Goal: Navigation & Orientation: Find specific page/section

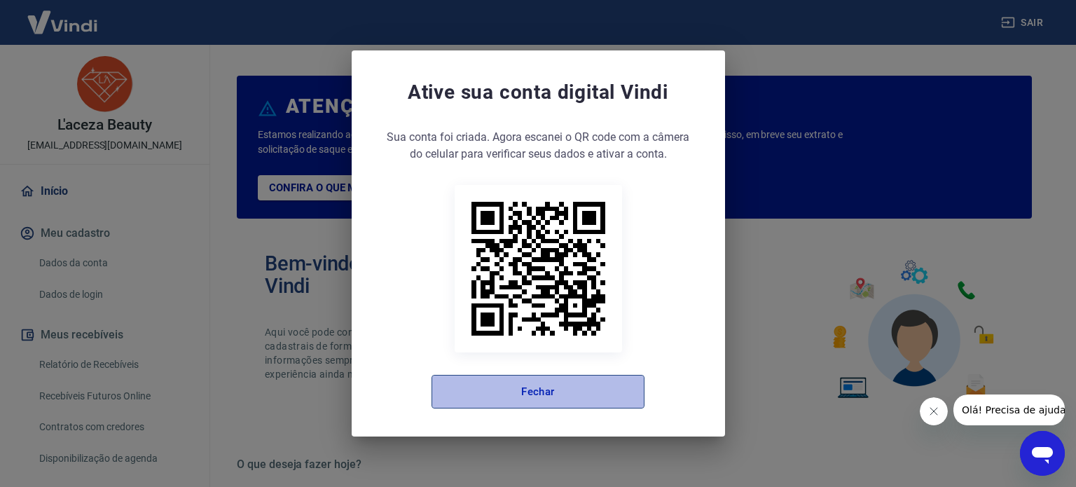
click at [555, 378] on button "Fechar" at bounding box center [538, 392] width 213 height 34
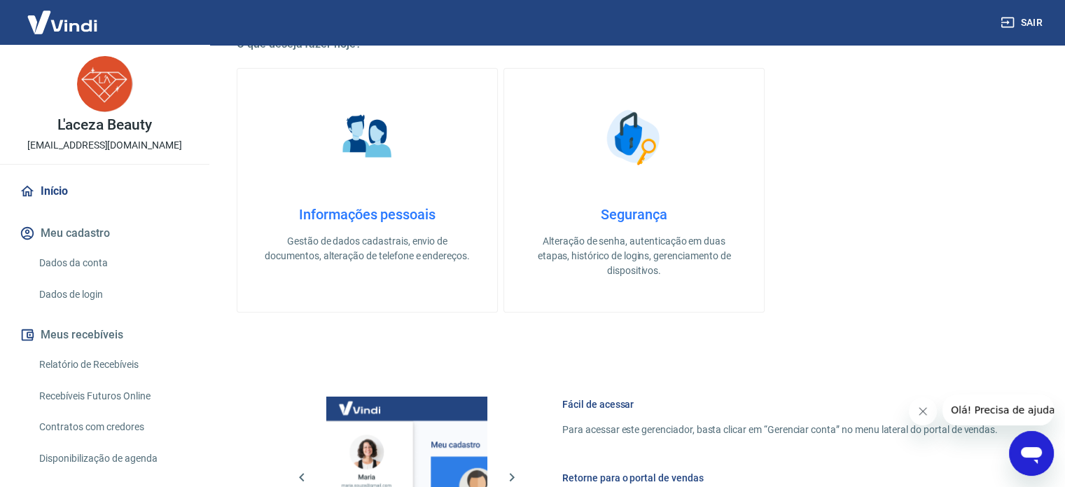
scroll to position [764, 0]
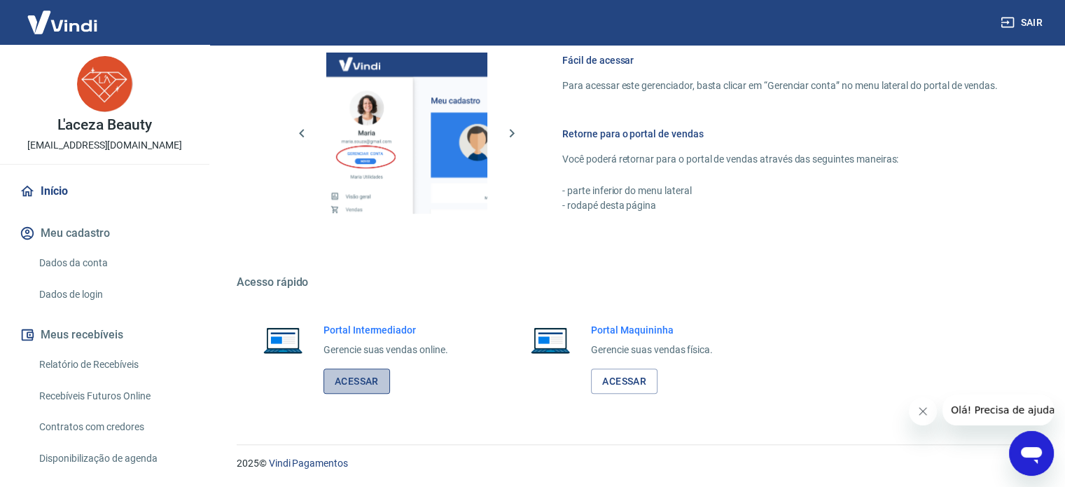
click at [371, 383] on link "Acessar" at bounding box center [357, 381] width 67 height 26
